Goal: Information Seeking & Learning: Learn about a topic

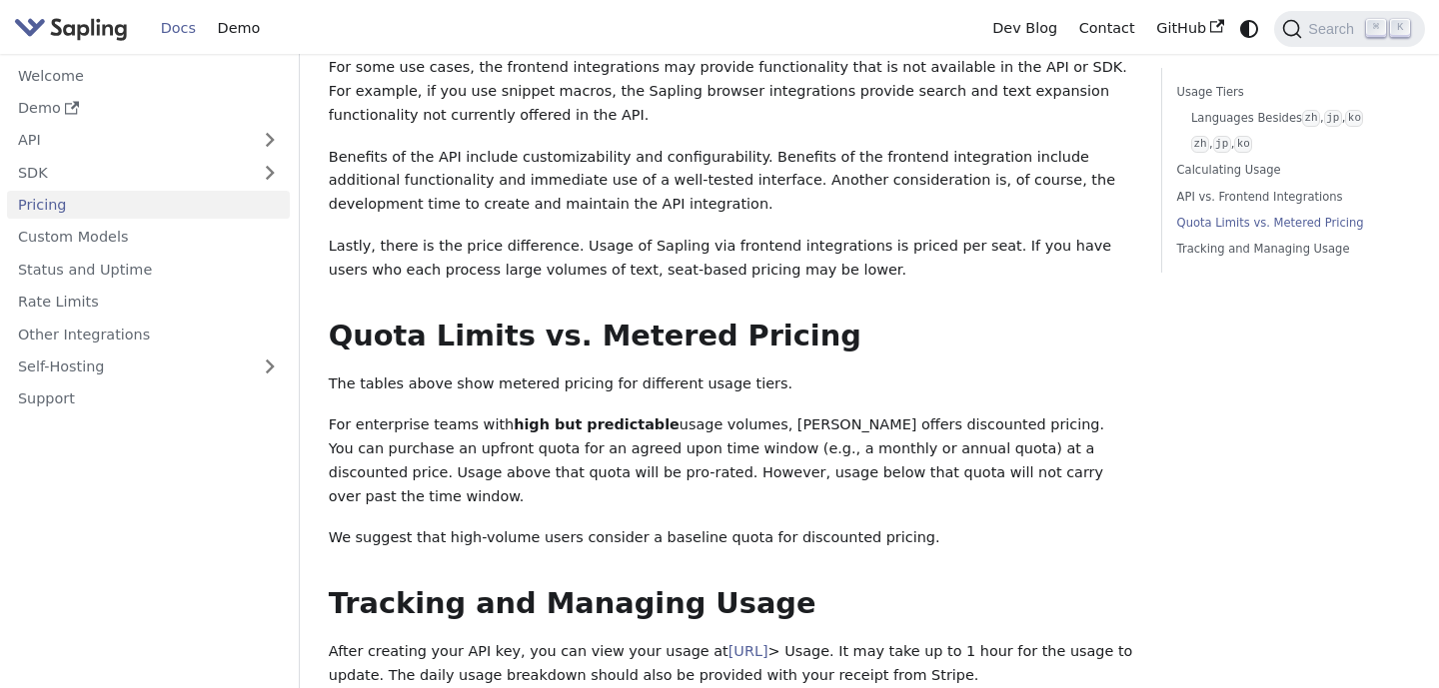
scroll to position [1470, 0]
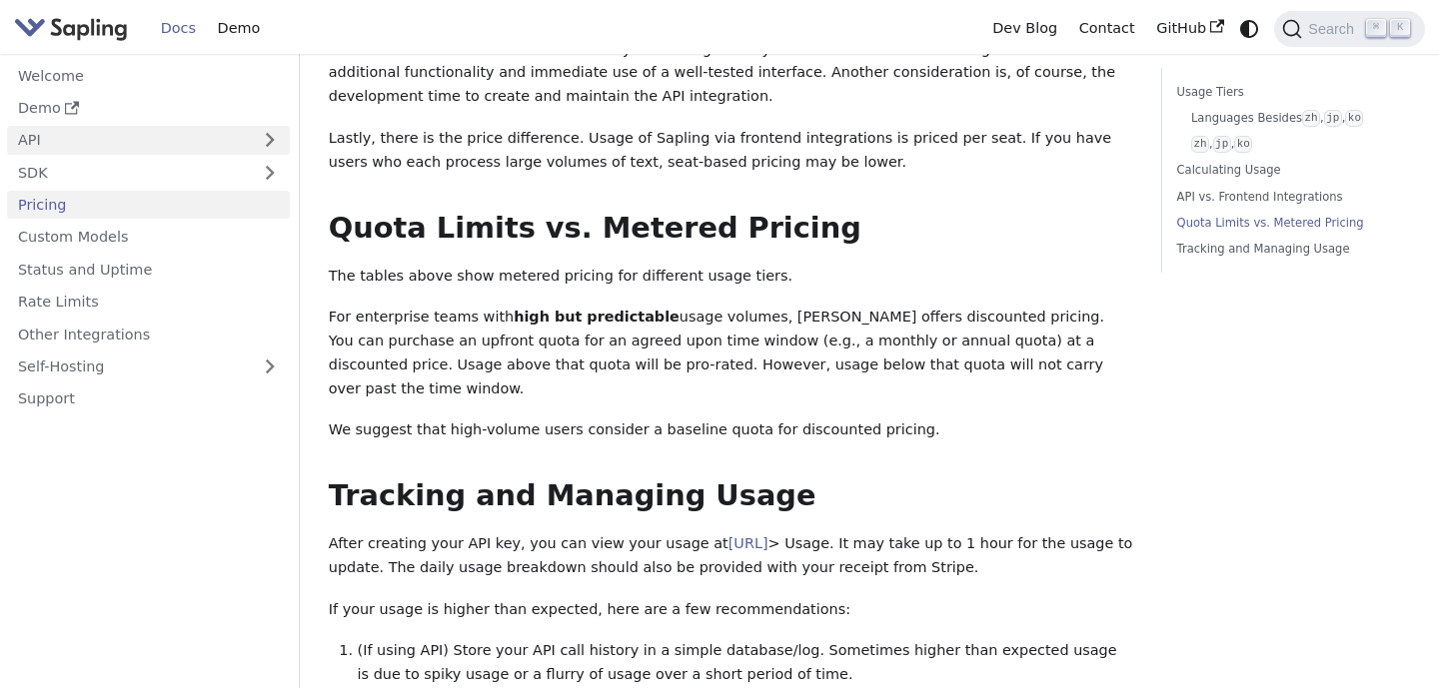
click at [218, 142] on link "API" at bounding box center [128, 140] width 243 height 29
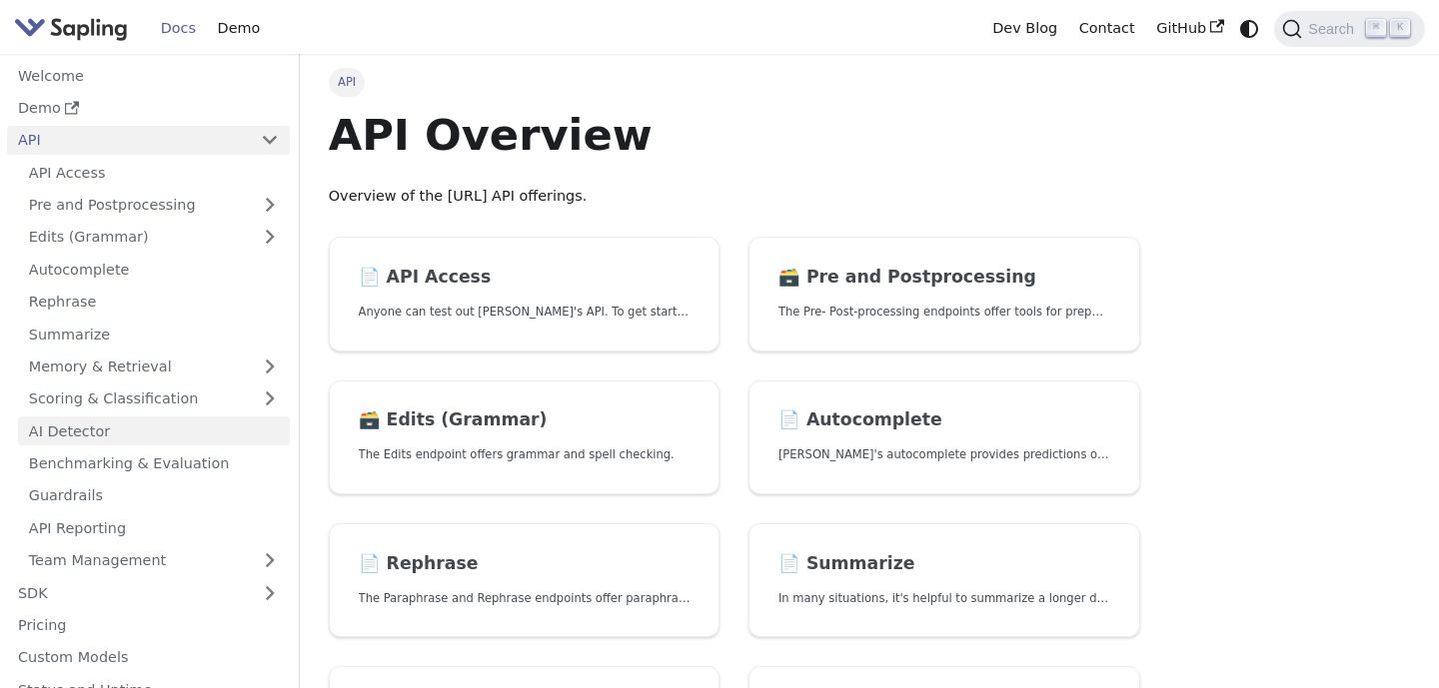
click at [184, 423] on link "AI Detector" at bounding box center [154, 431] width 272 height 29
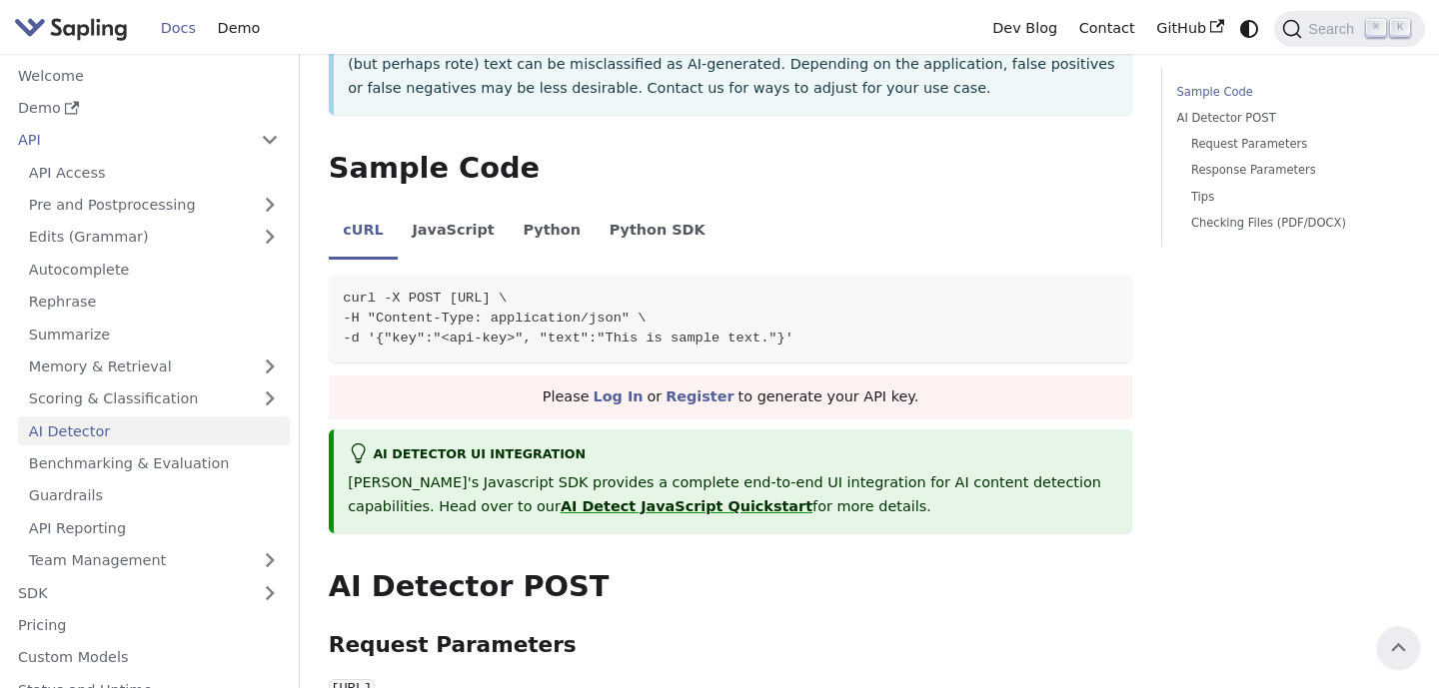
scroll to position [420, 0]
click at [515, 230] on li "Python" at bounding box center [552, 234] width 86 height 56
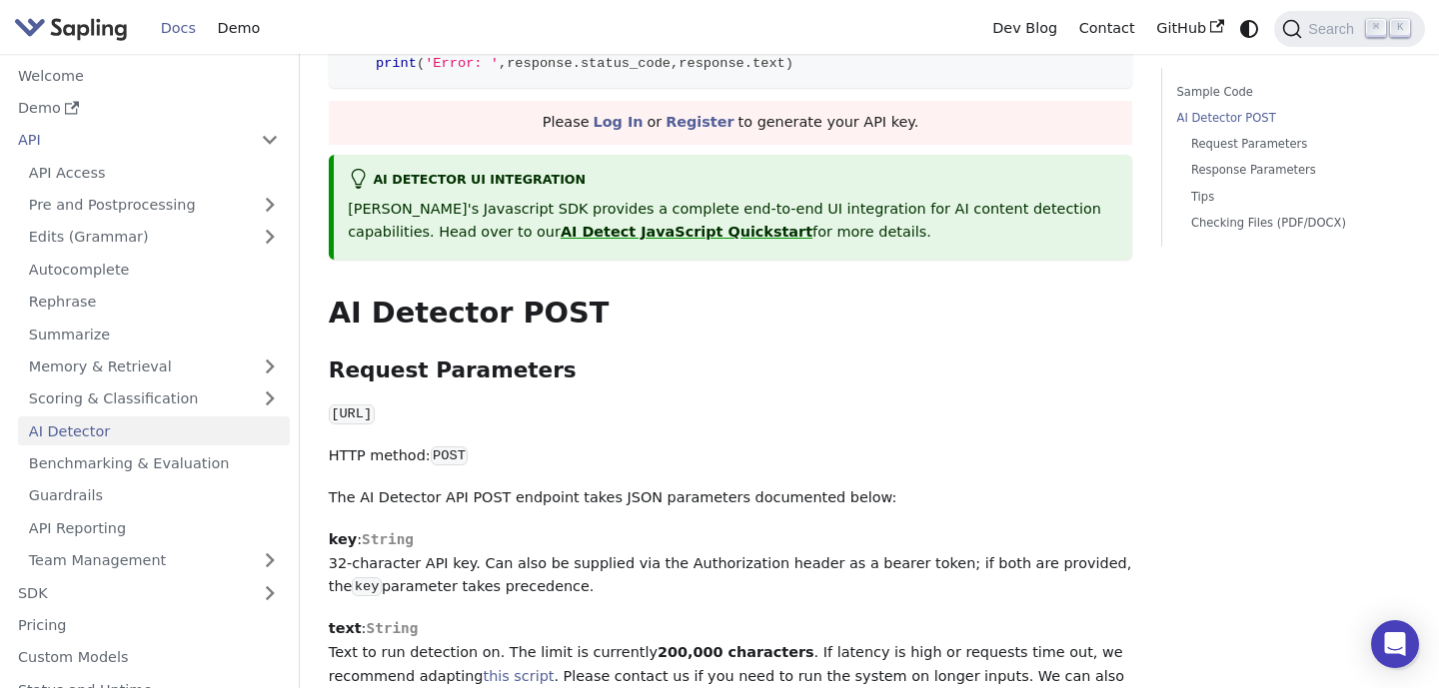
scroll to position [921, 0]
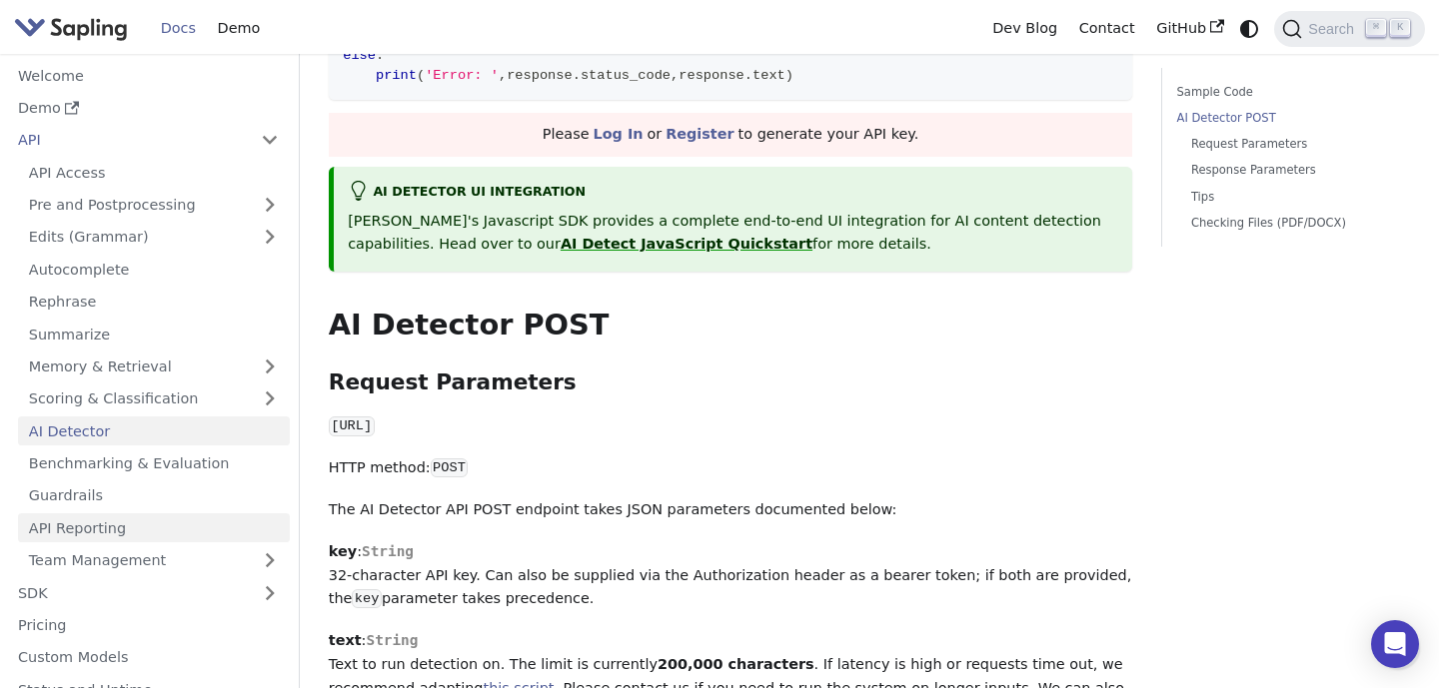
click at [143, 520] on link "API Reporting" at bounding box center [154, 528] width 272 height 29
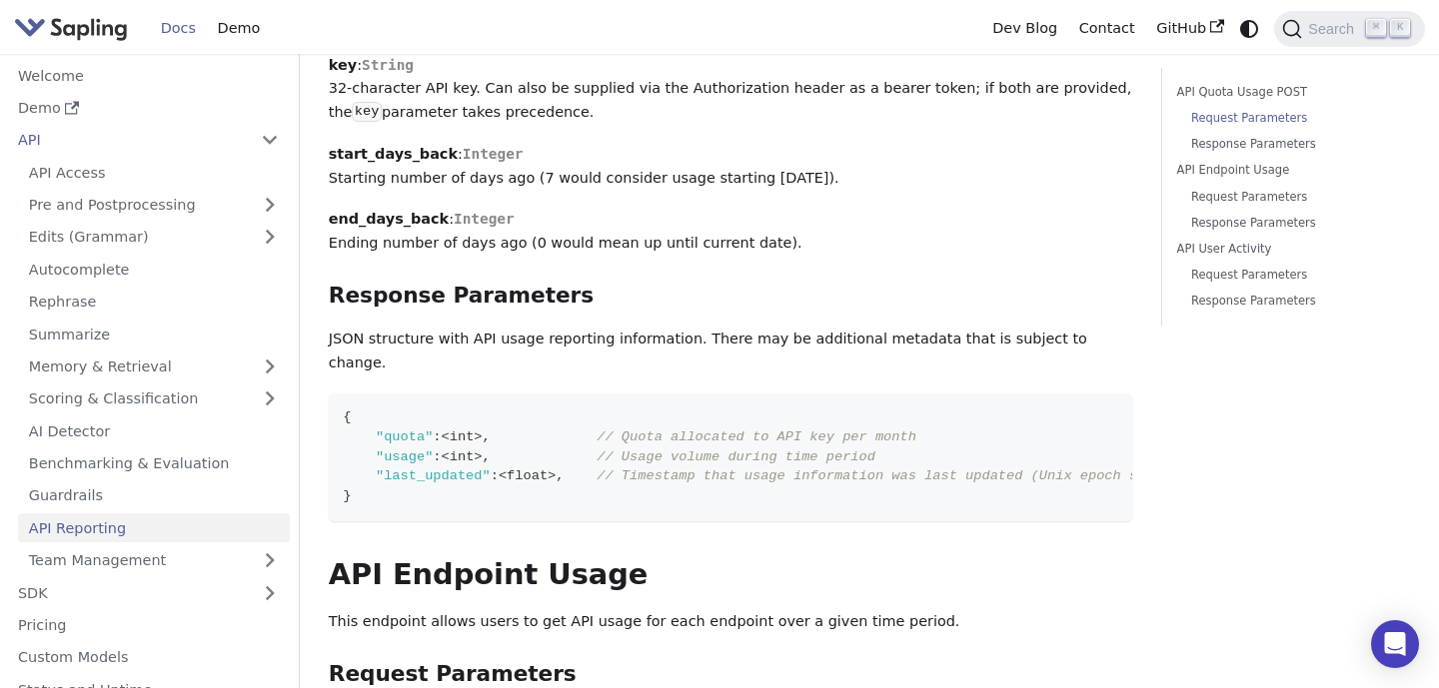
scroll to position [564, 0]
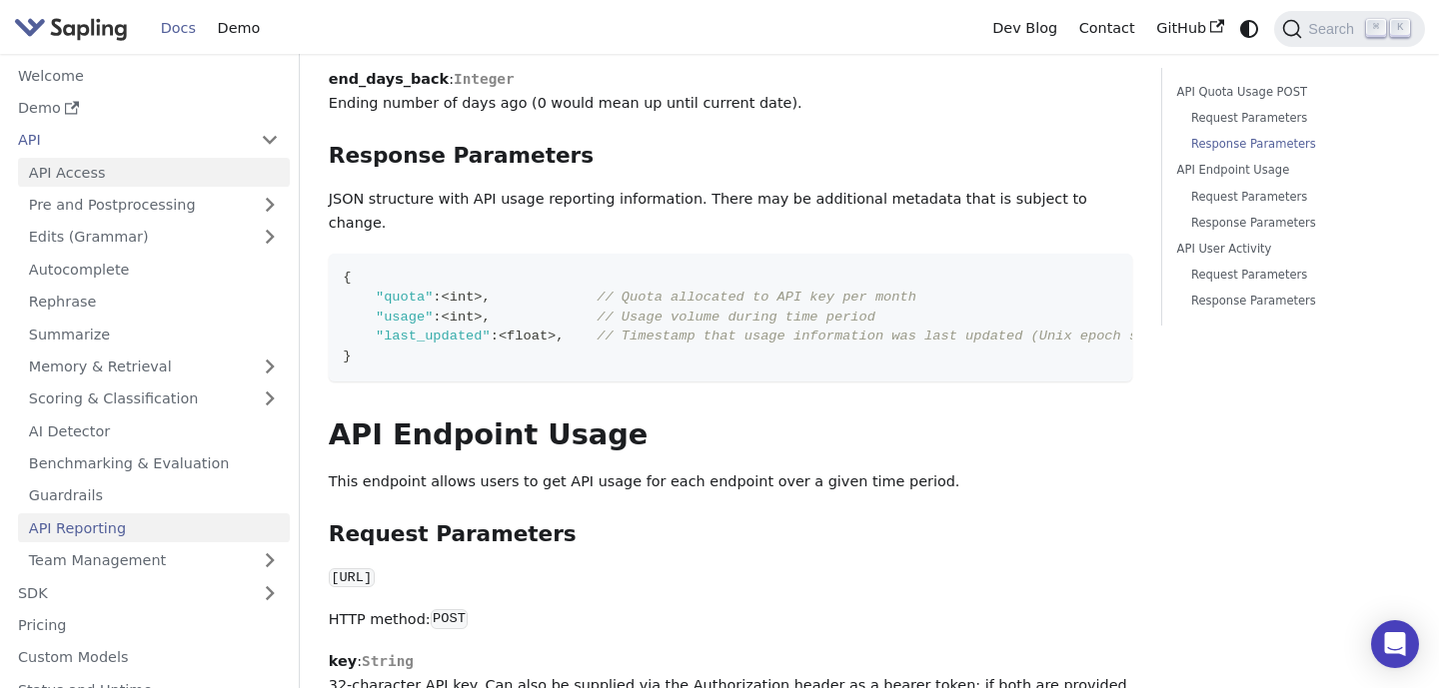
click at [109, 179] on link "API Access" at bounding box center [154, 172] width 272 height 29
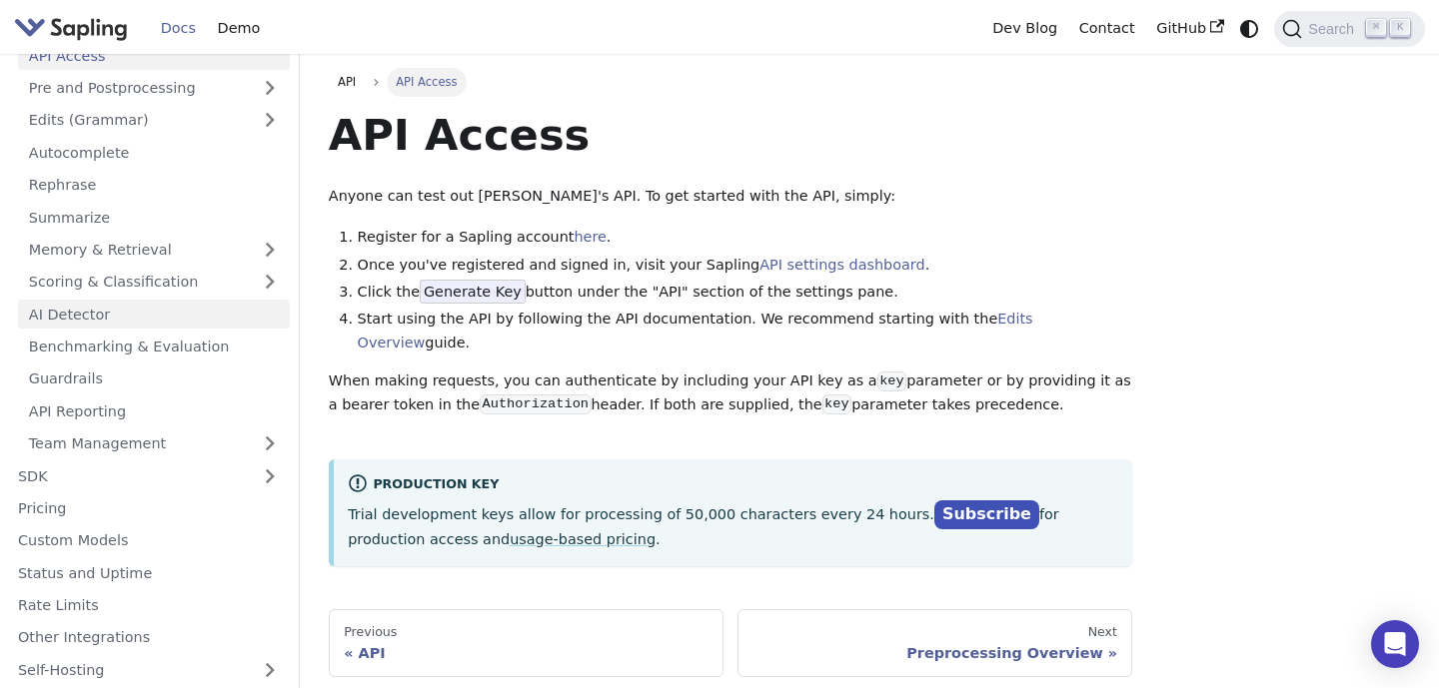
scroll to position [153, 0]
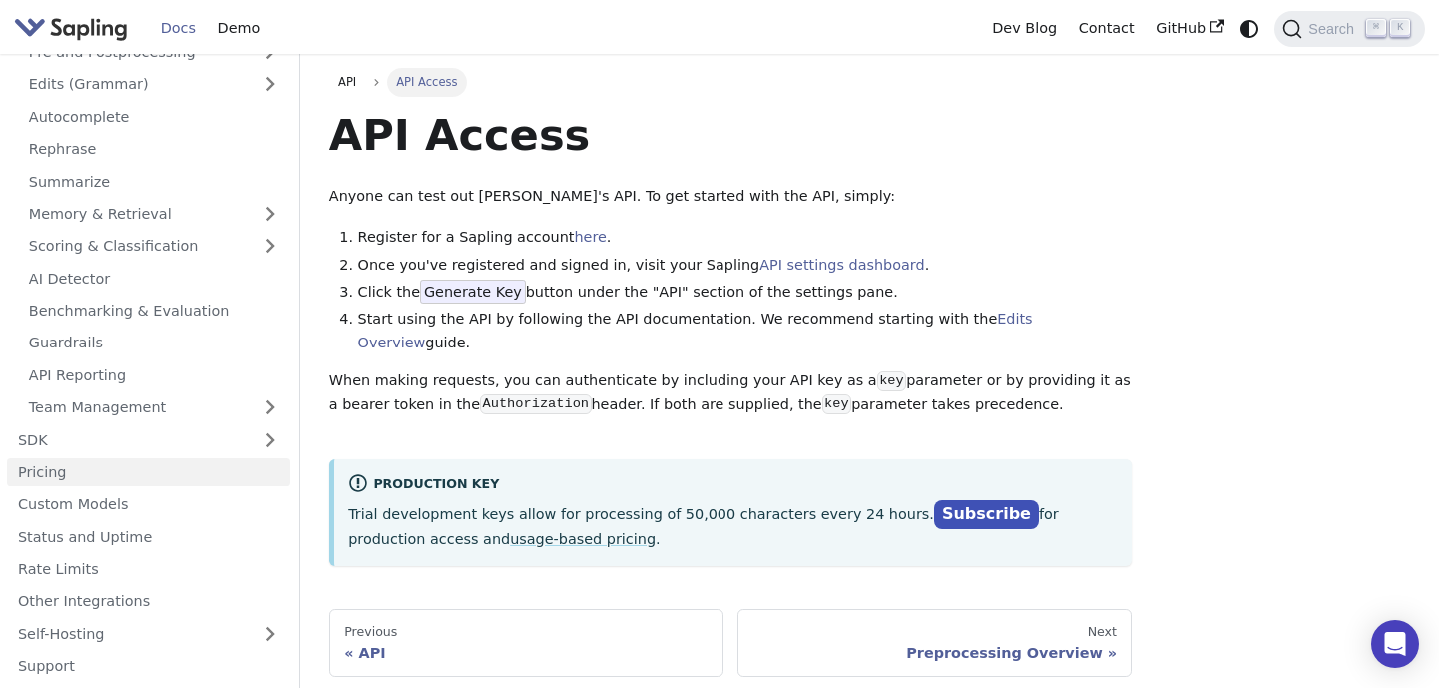
click at [149, 473] on link "Pricing" at bounding box center [148, 473] width 283 height 29
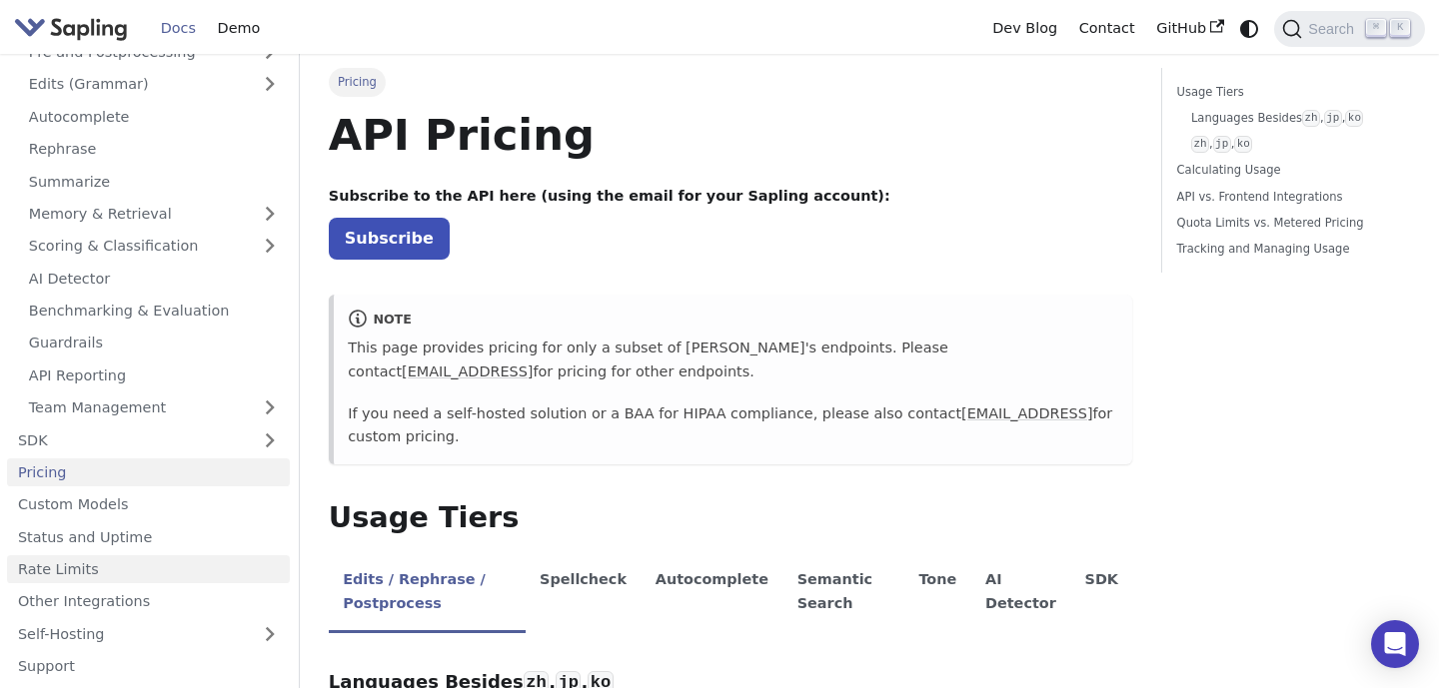
click at [117, 564] on link "Rate Limits" at bounding box center [148, 570] width 283 height 29
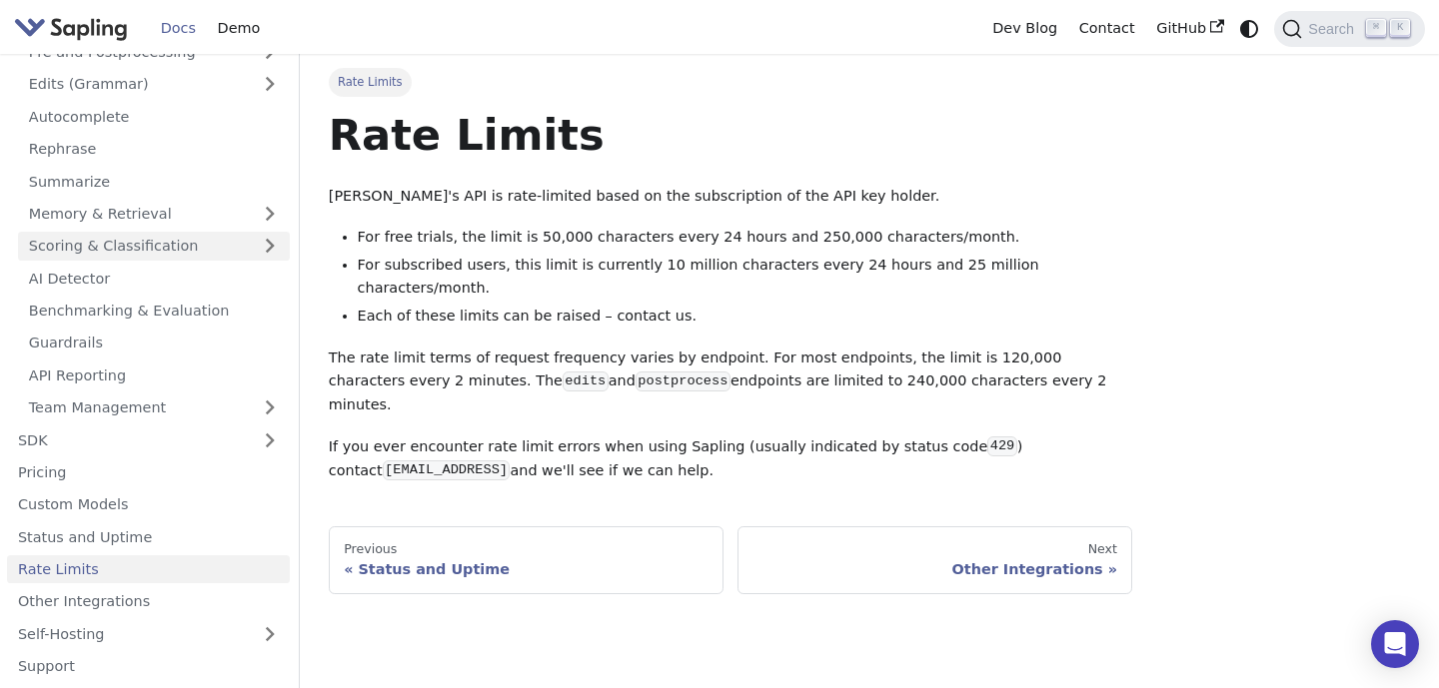
scroll to position [147, 0]
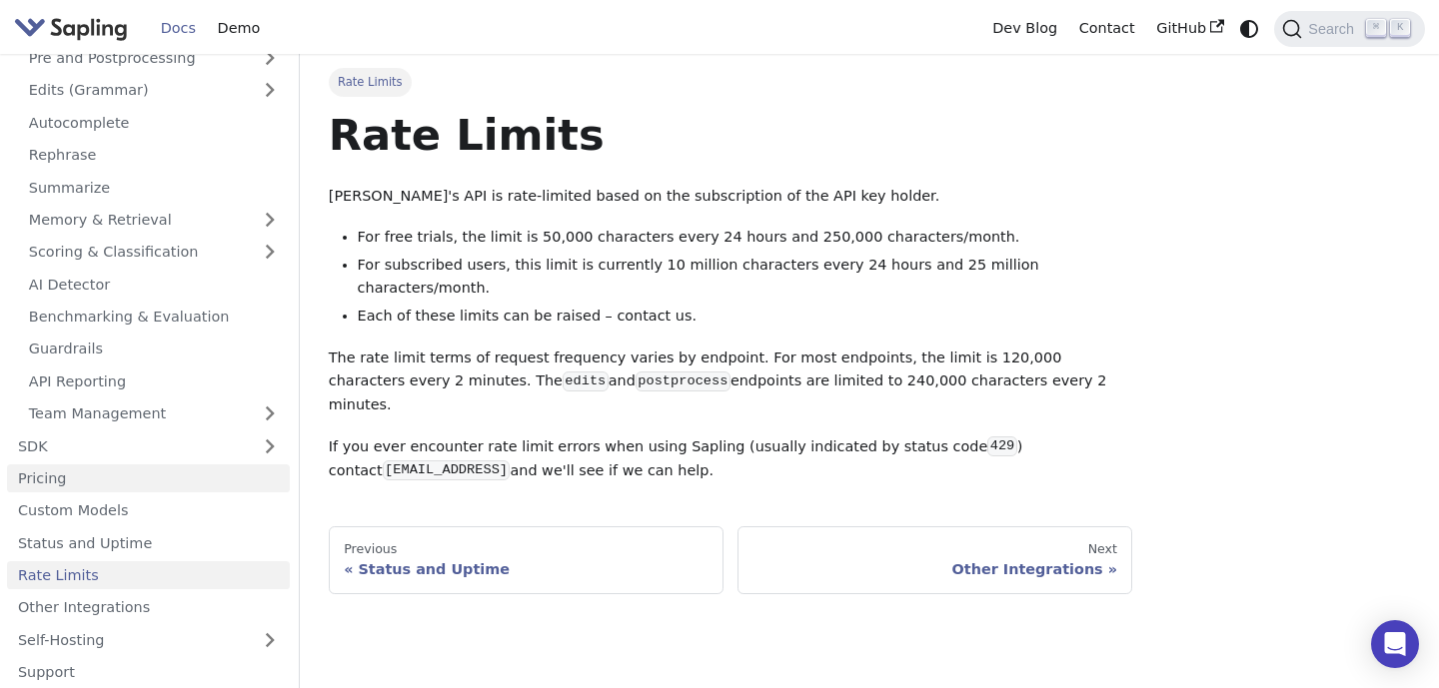
click at [69, 473] on link "Pricing" at bounding box center [148, 479] width 283 height 29
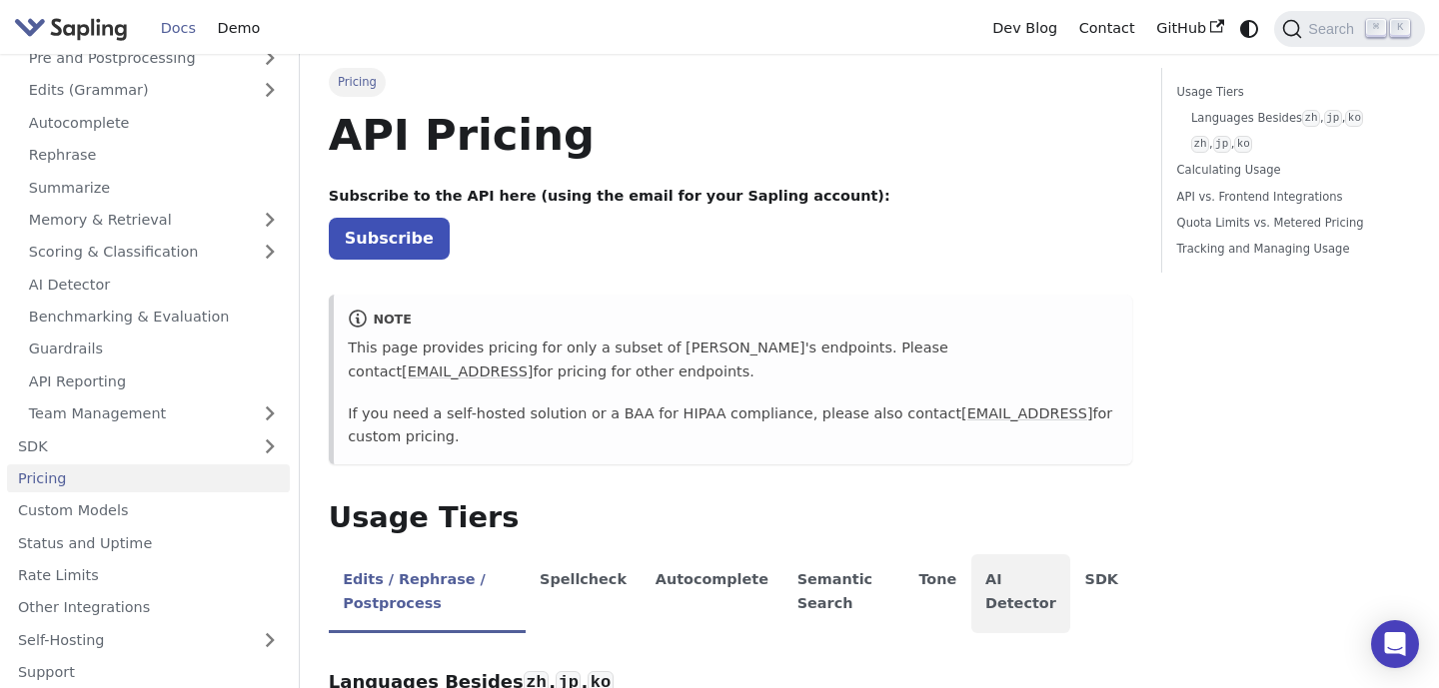
click at [990, 577] on li "AI Detector" at bounding box center [1021, 594] width 100 height 79
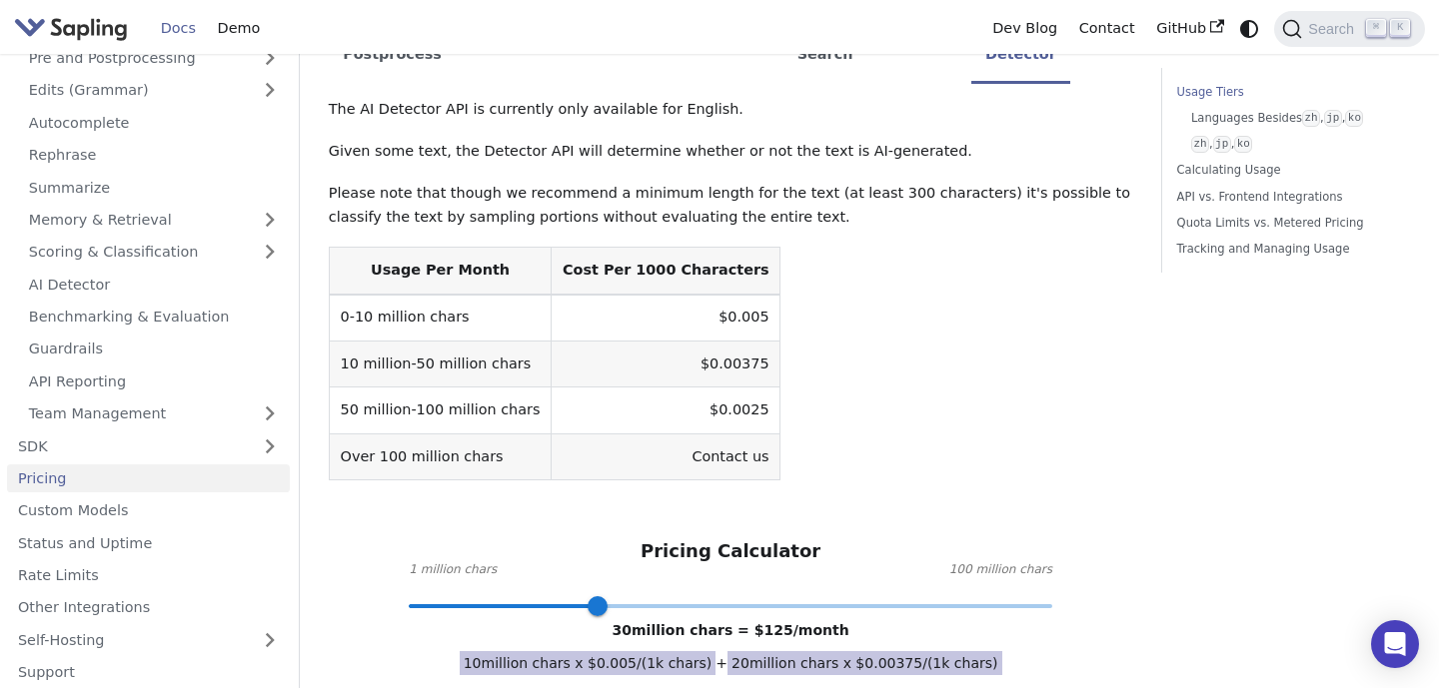
scroll to position [553, 0]
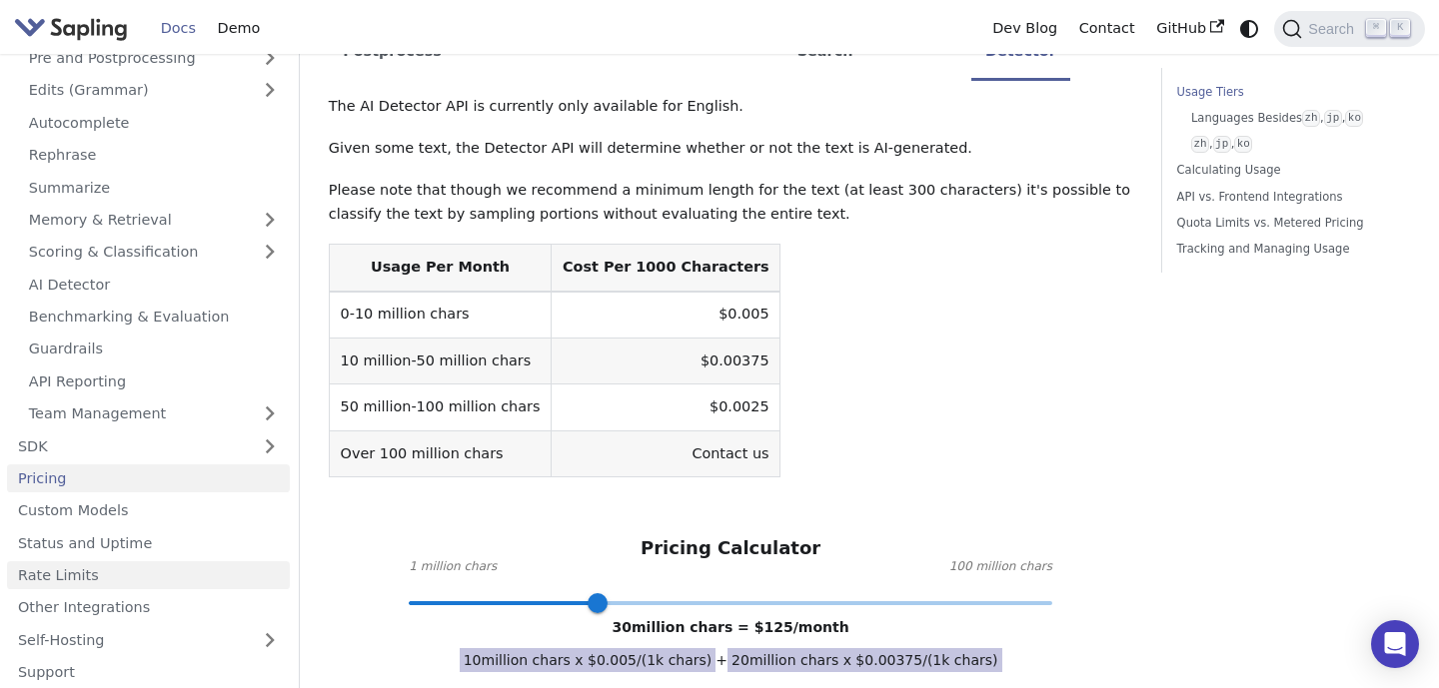
click at [133, 583] on link "Rate Limits" at bounding box center [148, 576] width 283 height 29
